Goal: Find specific page/section

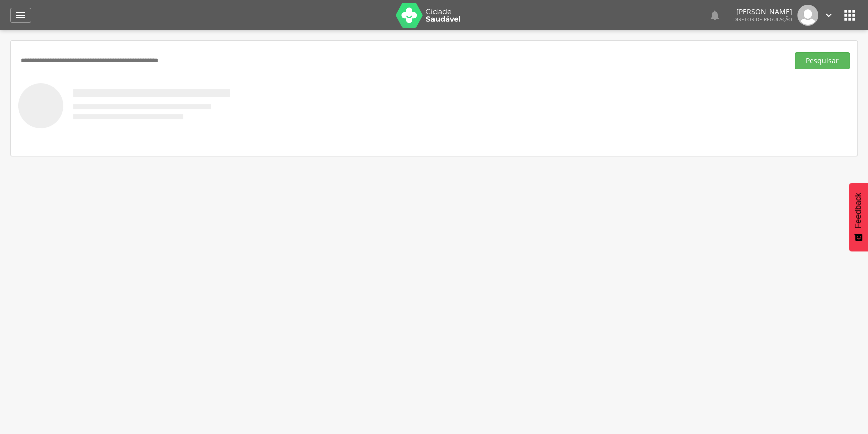
click at [441, 16] on img at bounding box center [428, 15] width 65 height 25
type input "*"
drag, startPoint x: 444, startPoint y: 13, endPoint x: 437, endPoint y: 15, distance: 7.8
drag, startPoint x: 437, startPoint y: 15, endPoint x: 417, endPoint y: 20, distance: 20.8
click at [417, 20] on img at bounding box center [428, 15] width 65 height 25
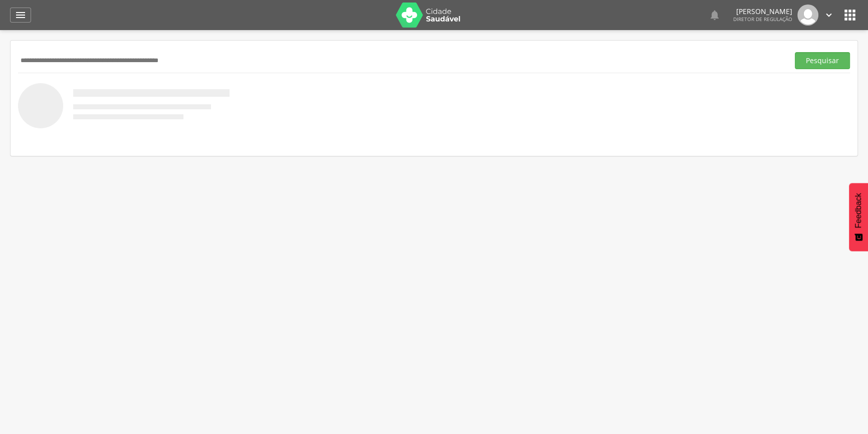
click at [843, 16] on icon "" at bounding box center [850, 15] width 16 height 16
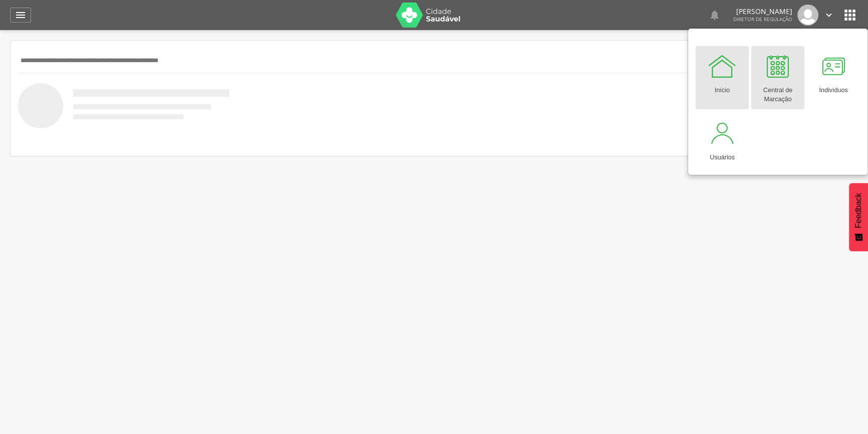
click at [778, 79] on div at bounding box center [778, 66] width 30 height 30
